Goal: Task Accomplishment & Management: Manage account settings

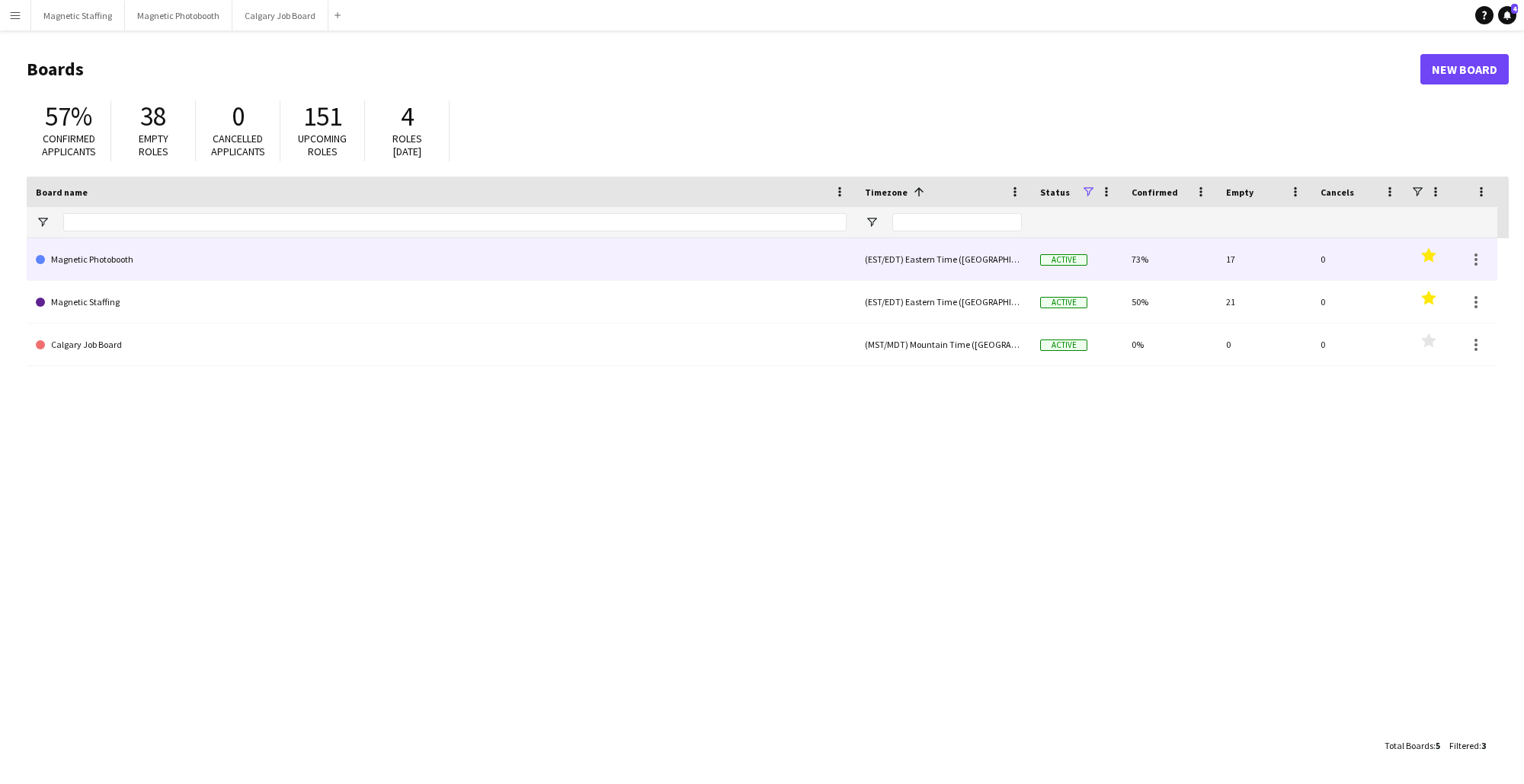
click at [332, 266] on link "Magnetic Photobooth" at bounding box center [441, 259] width 811 height 43
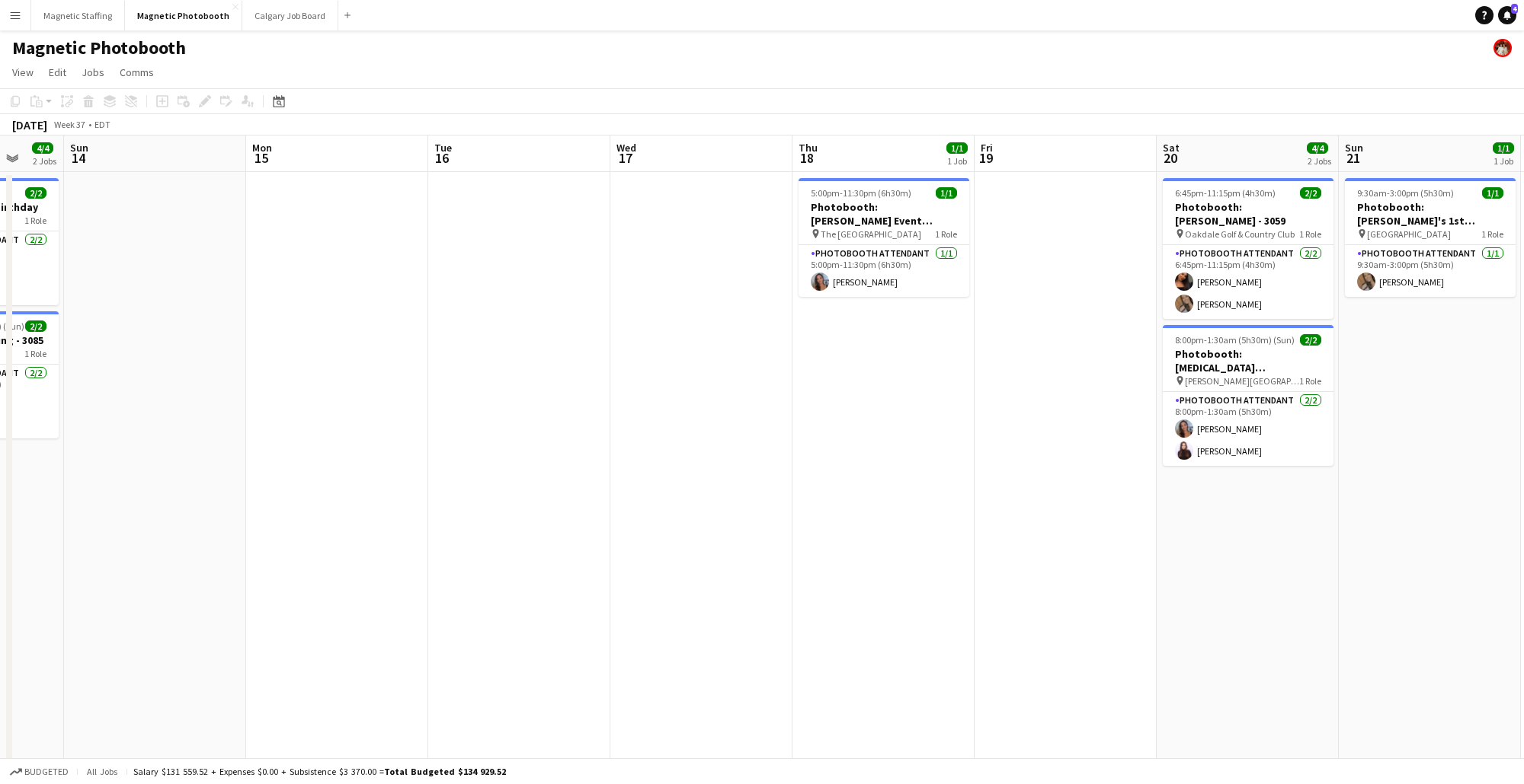
scroll to position [0, 505]
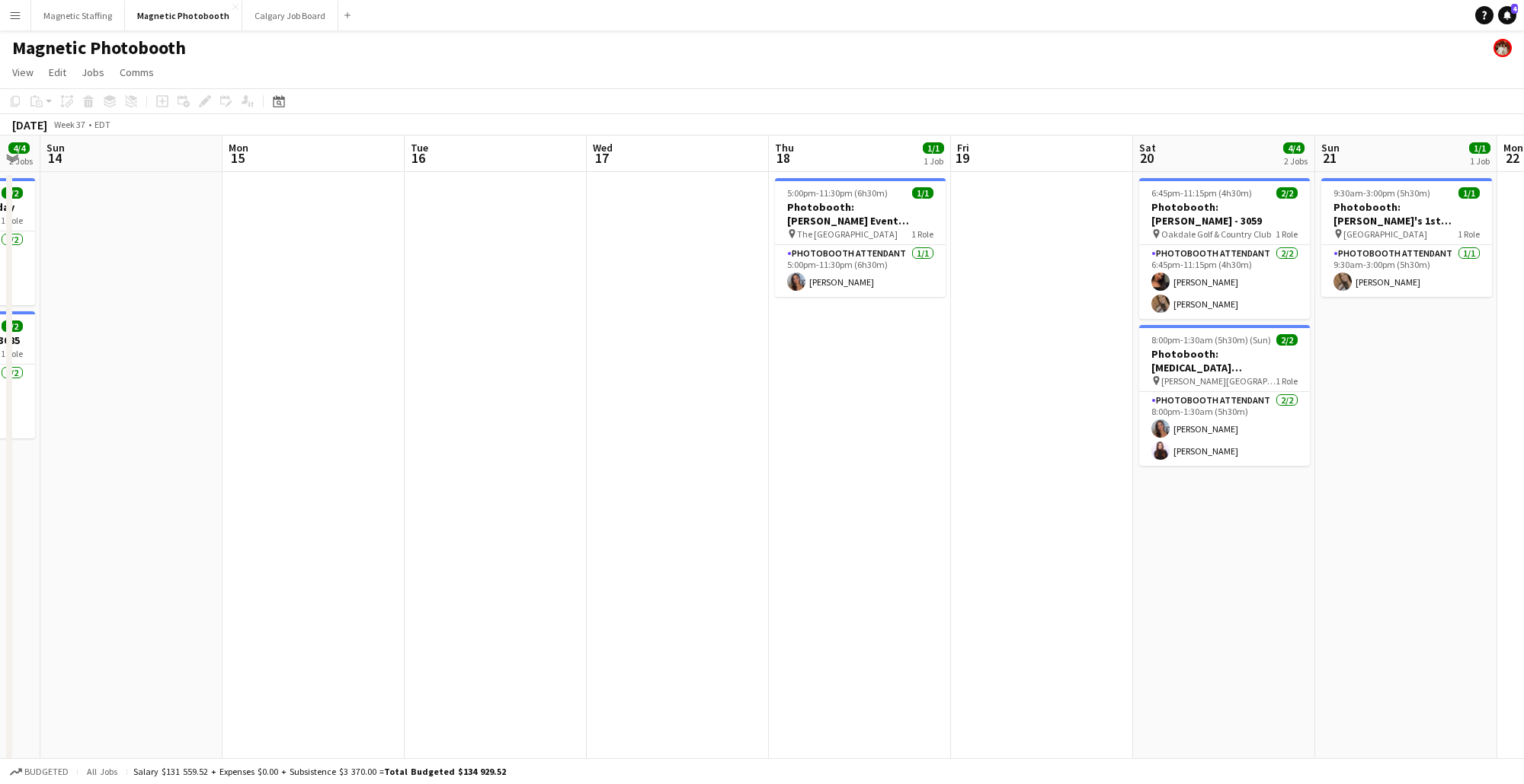
click at [852, 344] on app-date-cell "5:00pm-11:30pm (6h30m) 1/1 Photobooth: [PERSON_NAME] Event (#3157) pin The Grea…" at bounding box center [860, 472] width 182 height 601
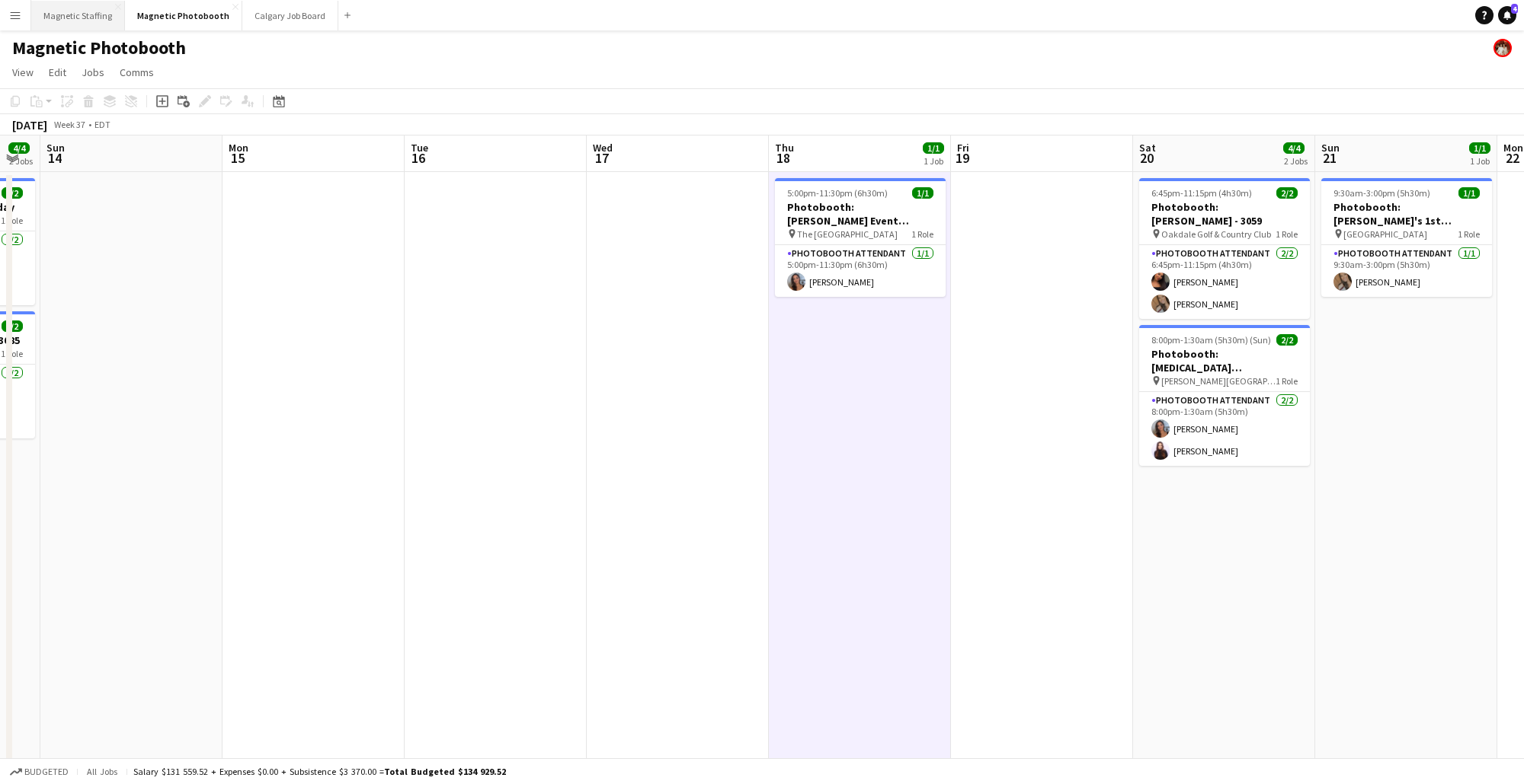
click at [64, 13] on button "Magnetic Staffing Close" at bounding box center [78, 16] width 94 height 29
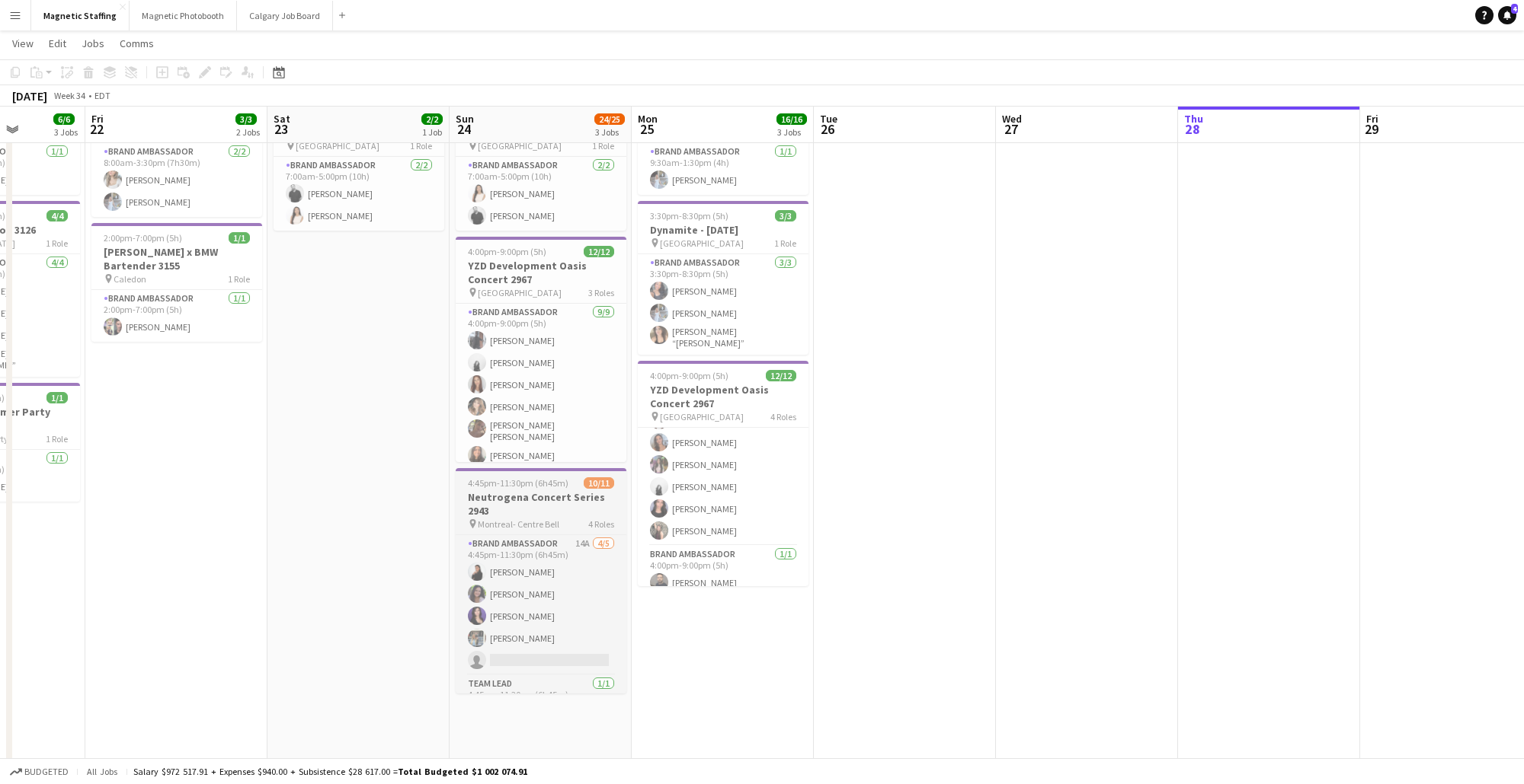
click at [543, 519] on span "Montreal- Centre Bell" at bounding box center [519, 525] width 82 height 12
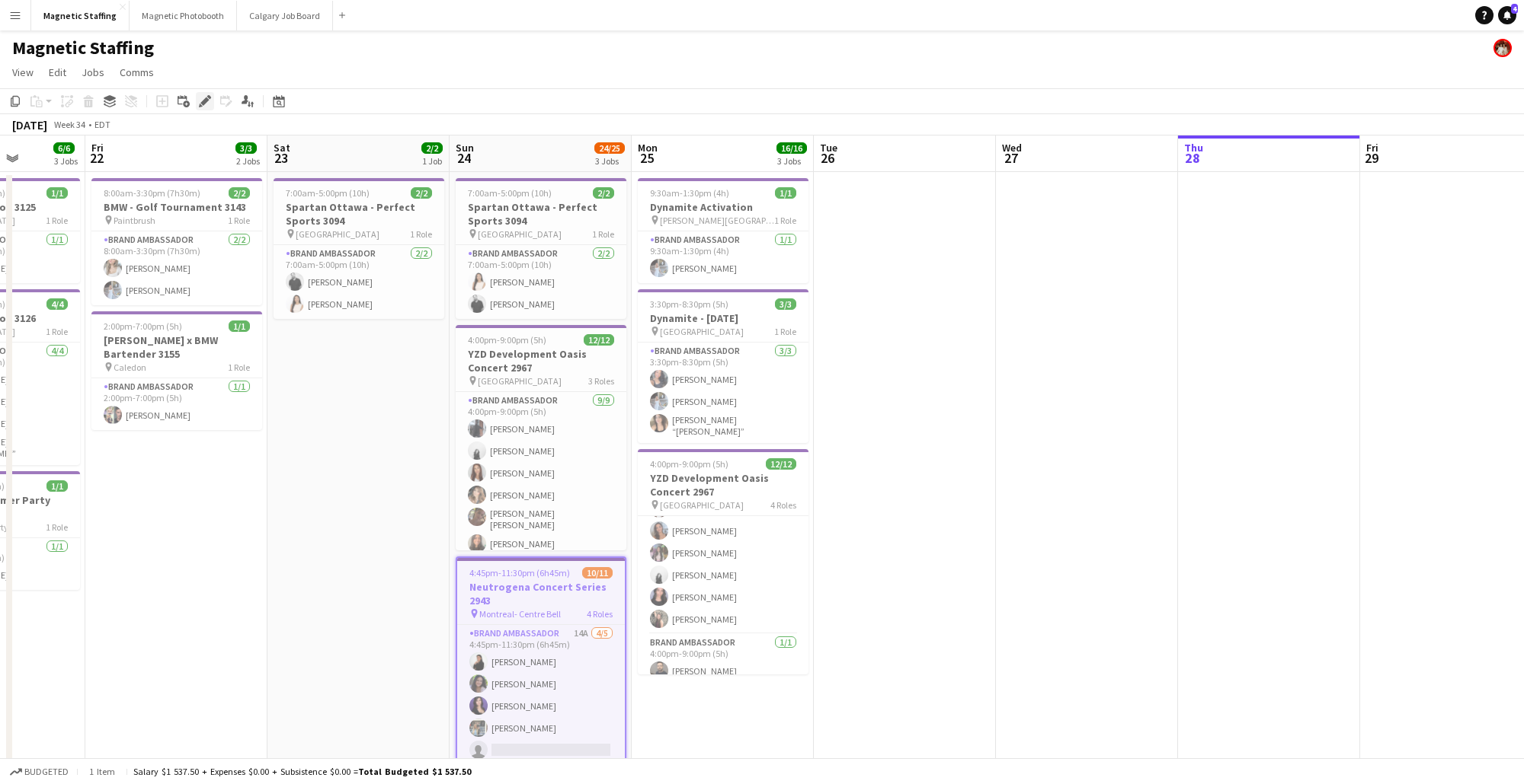
click at [202, 102] on icon at bounding box center [204, 101] width 9 height 9
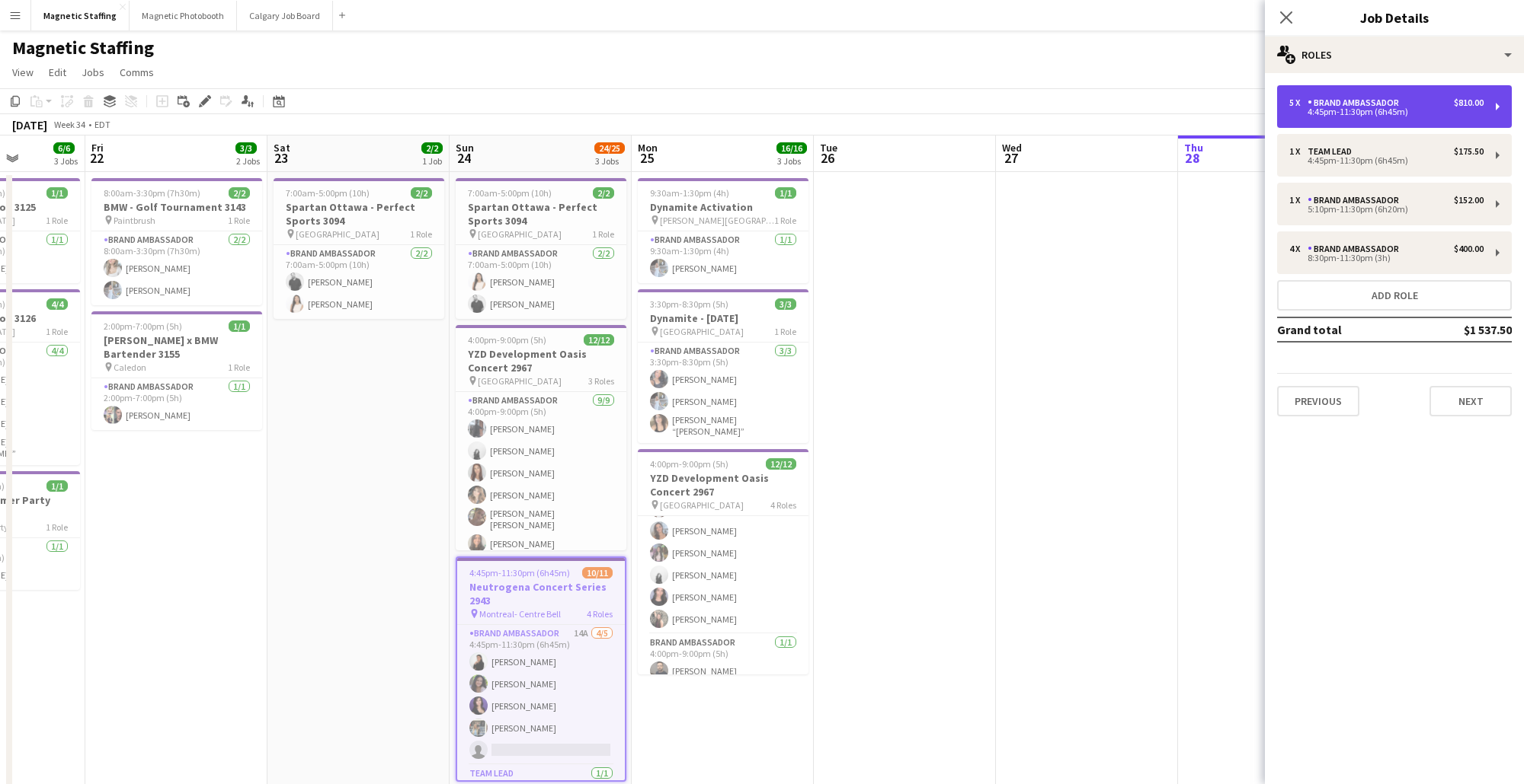
click at [1469, 109] on div "4:45pm-11:30pm (6h45m)" at bounding box center [1385, 112] width 194 height 8
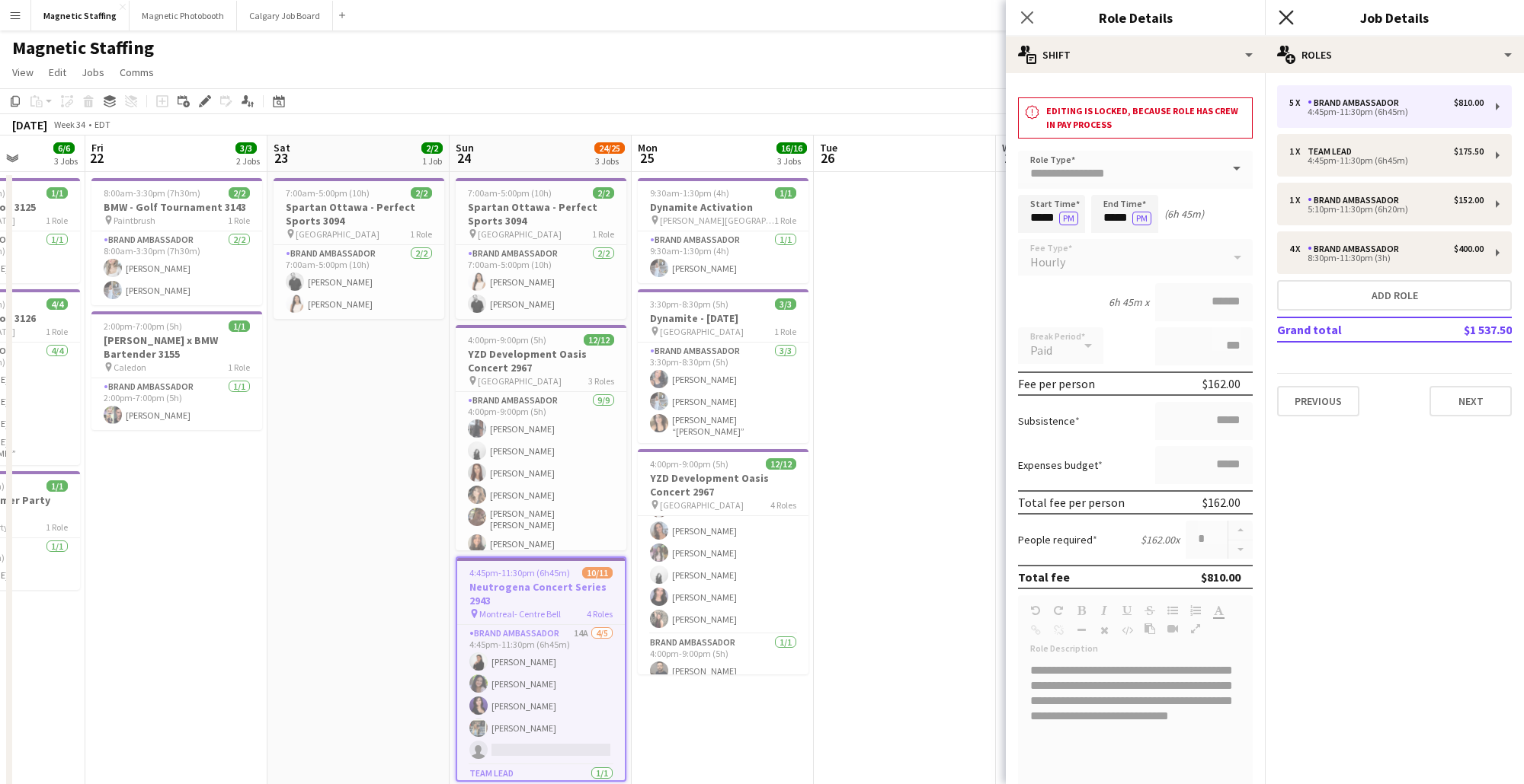
click at [1289, 12] on icon "Close pop-in" at bounding box center [1285, 17] width 15 height 15
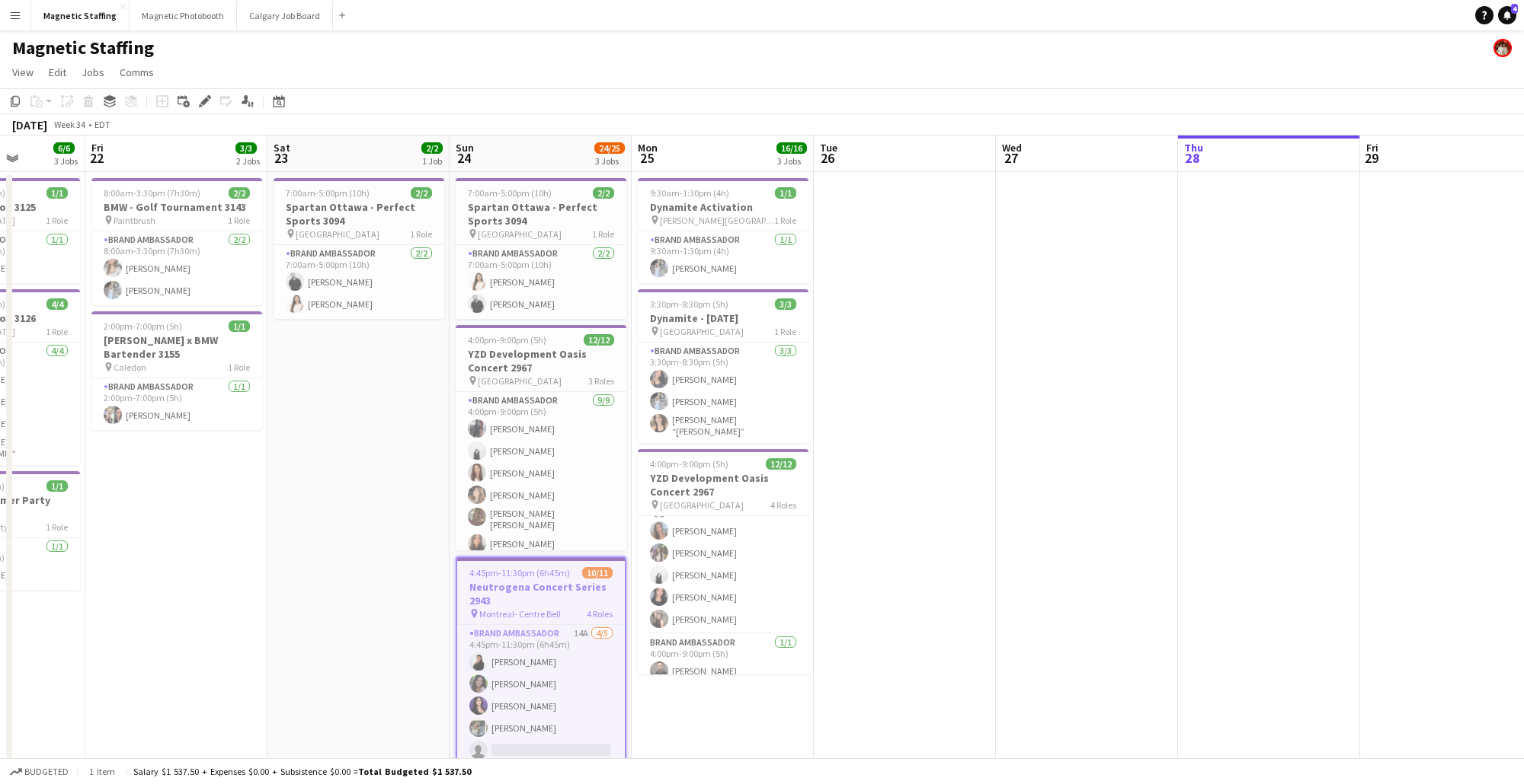
click at [1034, 402] on app-date-cell at bounding box center [1087, 651] width 182 height 960
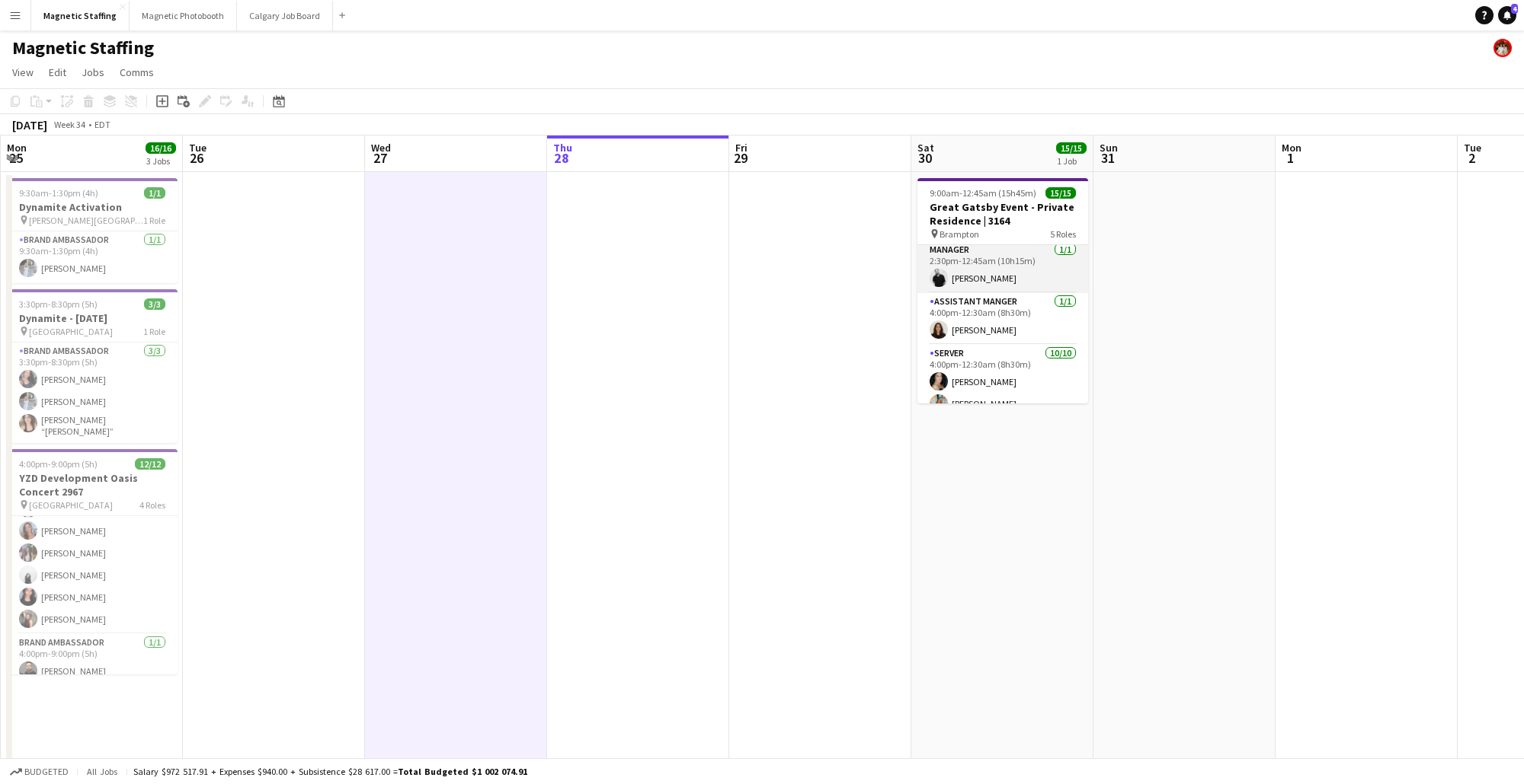
scroll to position [78, 0]
